Goal: Task Accomplishment & Management: Manage account settings

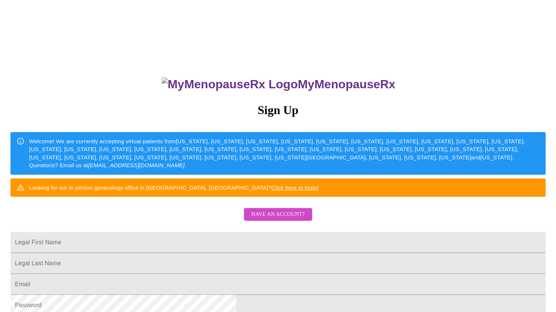
click at [271, 219] on span "Have an account?" at bounding box center [277, 214] width 53 height 9
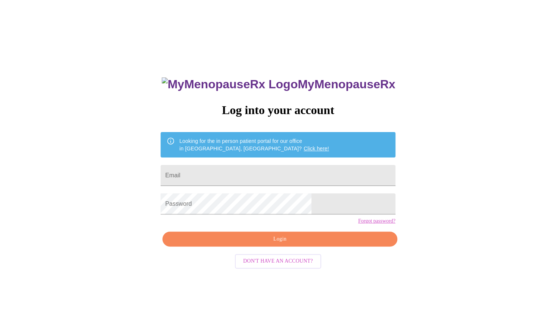
click at [62, 57] on div "MyMenopauseRx Log into your account Looking for the in person patient portal fo…" at bounding box center [278, 190] width 550 height 374
click at [304, 145] on link "Click here!" at bounding box center [316, 148] width 25 height 6
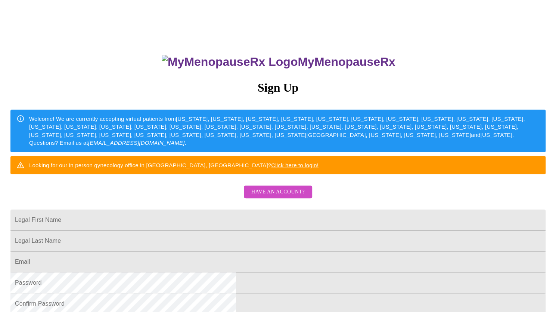
scroll to position [37, 0]
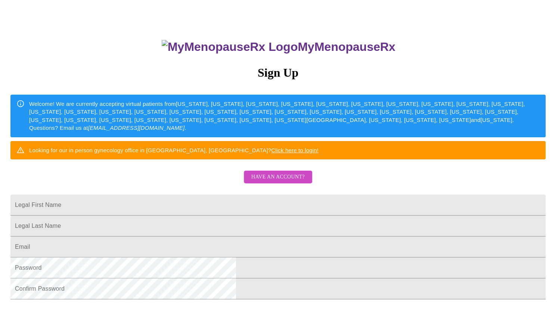
click at [319, 153] on link "Click here to login!" at bounding box center [294, 150] width 47 height 6
